Goal: Find specific page/section: Locate a particular part of the current website

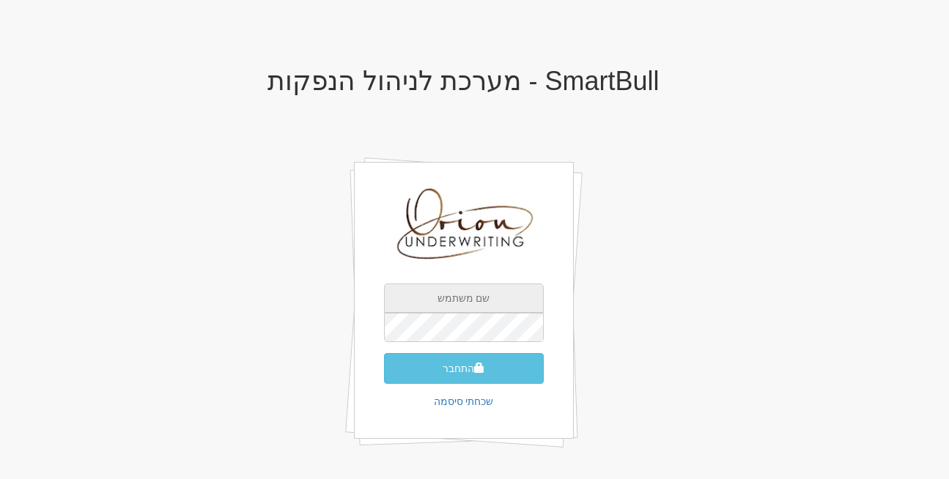
type input "[EMAIL_ADDRESS][DOMAIN_NAME]"
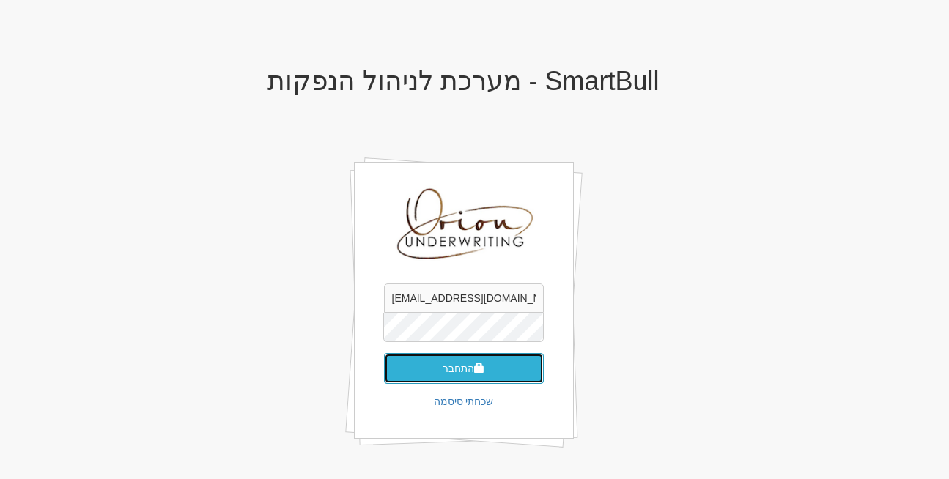
click at [477, 370] on span "submit" at bounding box center [479, 368] width 10 height 10
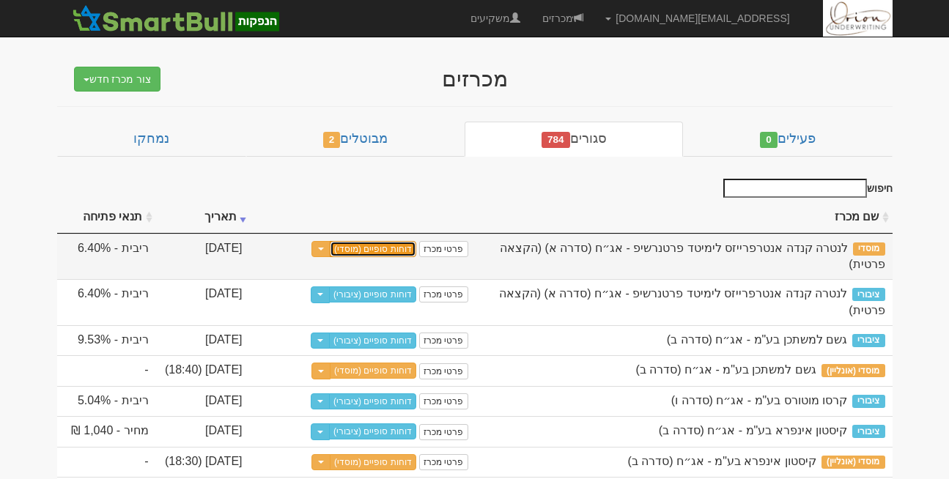
click at [395, 245] on link "דוחות סופיים (מוסדי)" at bounding box center [373, 249] width 86 height 16
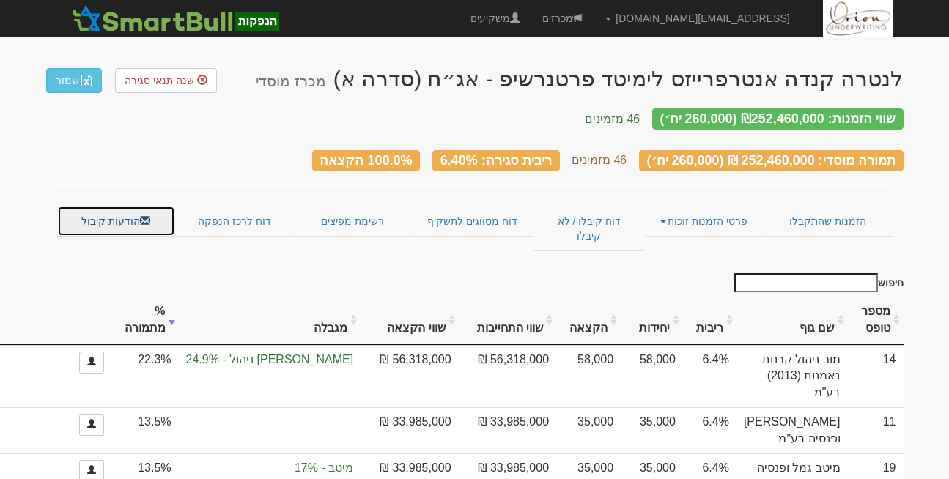
click at [121, 206] on link "הודעות קיבול" at bounding box center [116, 221] width 118 height 31
